Goal: Task Accomplishment & Management: Use online tool/utility

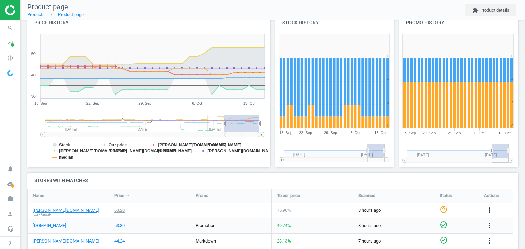
scroll to position [160, 0]
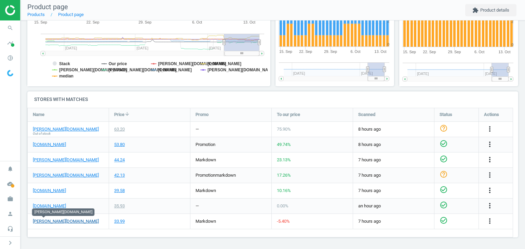
click at [39, 222] on link "[PERSON_NAME][DOMAIN_NAME]" at bounding box center [66, 222] width 66 height 6
click at [488, 220] on icon "more_vert" at bounding box center [489, 221] width 8 height 8
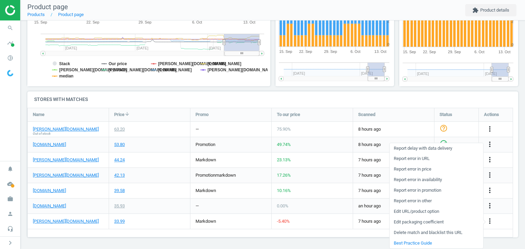
click at [412, 211] on link "Edit URL/product option" at bounding box center [436, 212] width 94 height 11
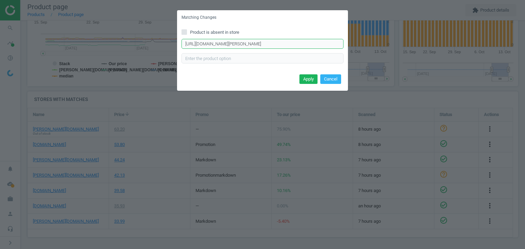
click at [278, 44] on input "https://www.douglas.de/de/p/5000379059?trac=de.01psh.goo.8788552640.shopping.de…" at bounding box center [262, 44] width 162 height 10
paste input "243275"
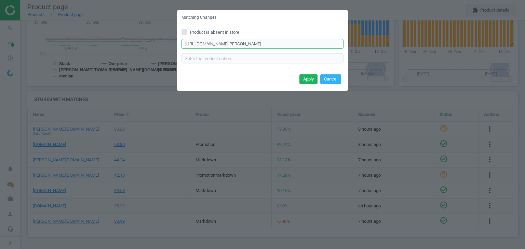
scroll to position [0, 55]
type input "https://www.douglas.de/de/p/5000379059?trac=de.01psh.goo.8788552640.shopping.de…"
click at [311, 76] on button "Apply" at bounding box center [308, 79] width 18 height 10
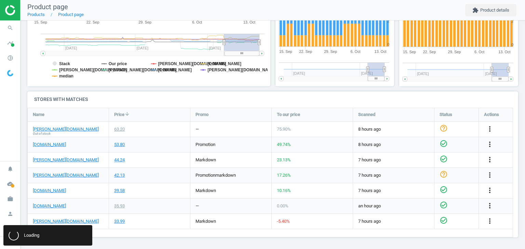
scroll to position [0, 0]
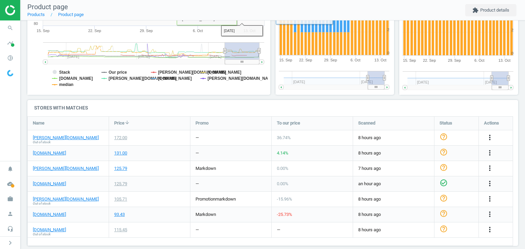
scroll to position [160, 0]
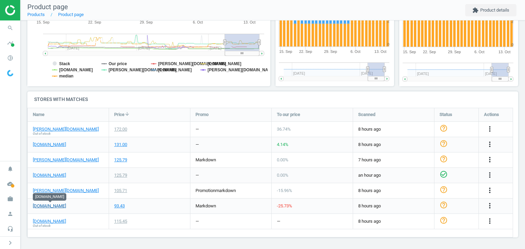
click at [56, 207] on link "[DOMAIN_NAME]" at bounding box center [49, 206] width 33 height 6
click at [51, 174] on link "[DOMAIN_NAME]" at bounding box center [49, 176] width 33 height 6
click at [489, 203] on icon "more_vert" at bounding box center [489, 206] width 8 height 8
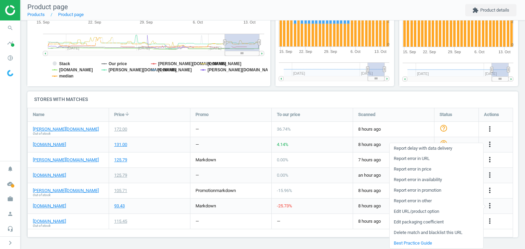
click at [437, 211] on link "Edit URL/product option" at bounding box center [436, 212] width 94 height 11
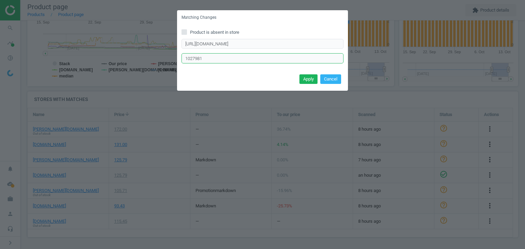
click at [217, 58] on input "1027981" at bounding box center [262, 58] width 162 height 10
click at [162, 132] on div "Matching Changes Product is absent in store [URL][DOMAIN_NAME] Enter correct pr…" at bounding box center [262, 124] width 525 height 249
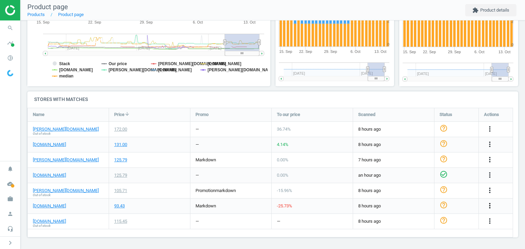
click at [489, 203] on icon "more_vert" at bounding box center [489, 206] width 8 height 8
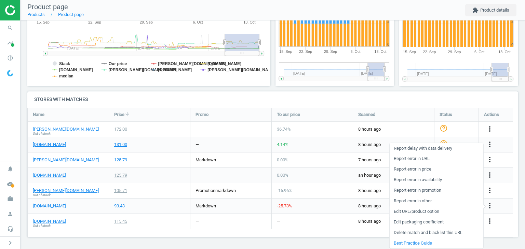
click at [440, 210] on link "Edit URL/product option" at bounding box center [436, 212] width 94 height 11
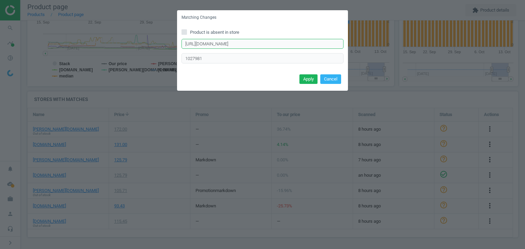
click at [250, 45] on input "[URL][DOMAIN_NAME]" at bounding box center [262, 44] width 162 height 10
paste input "Damenduefte/Paradoxe/Eau-de-Parfum-Spray-Intense-nachfuellbar/index_123860"
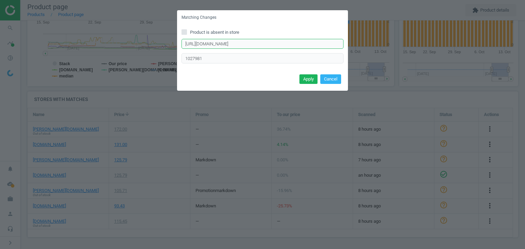
scroll to position [0, 77]
type input "[URL][DOMAIN_NAME]"
click at [189, 60] on input "1027981" at bounding box center [262, 58] width 162 height 10
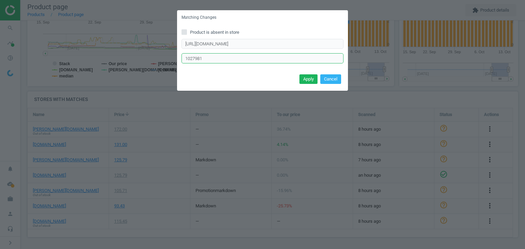
paste input "117094"
type input "1117094"
click at [308, 77] on button "Apply" at bounding box center [308, 79] width 18 height 10
